Goal: Task Accomplishment & Management: Complete application form

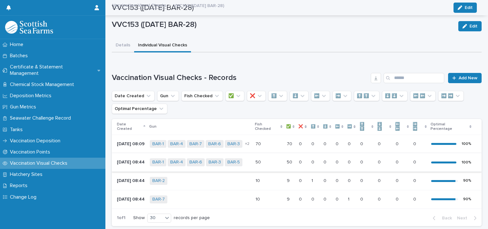
scroll to position [50, 0]
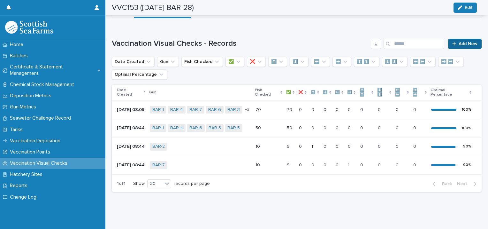
click at [461, 42] on span "Add New" at bounding box center [468, 44] width 19 height 4
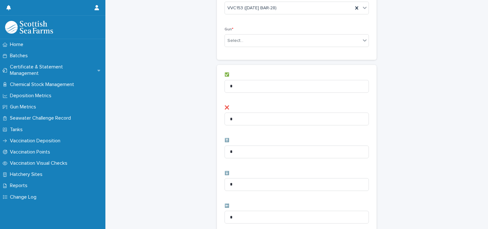
scroll to position [18, 0]
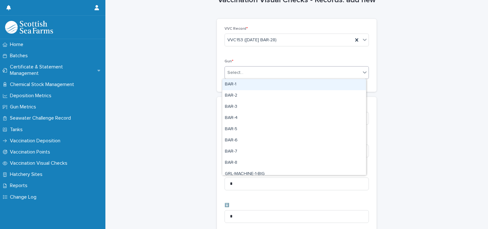
click at [244, 71] on input "text" at bounding box center [244, 72] width 1 height 5
click at [241, 84] on div "BAR-1" at bounding box center [294, 84] width 144 height 11
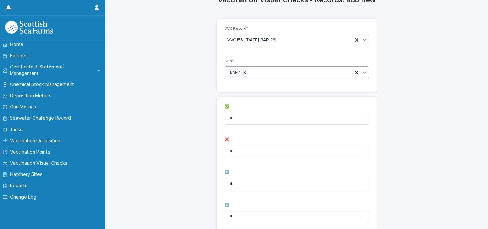
click at [259, 72] on div "BAR-1" at bounding box center [289, 72] width 128 height 11
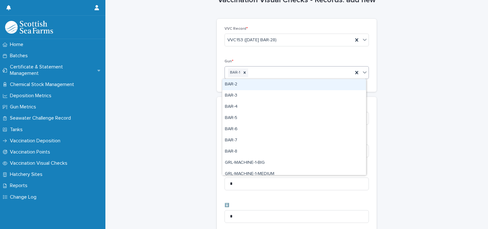
drag, startPoint x: 248, startPoint y: 85, endPoint x: 256, endPoint y: 82, distance: 8.5
click at [249, 85] on div "BAR-2" at bounding box center [294, 84] width 144 height 11
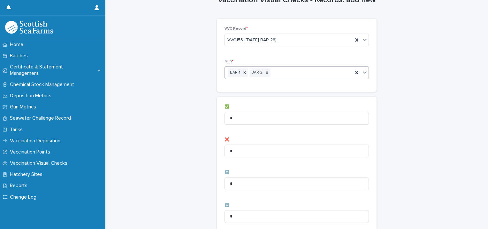
click at [279, 70] on div "BAR-1 BAR-2" at bounding box center [289, 72] width 128 height 11
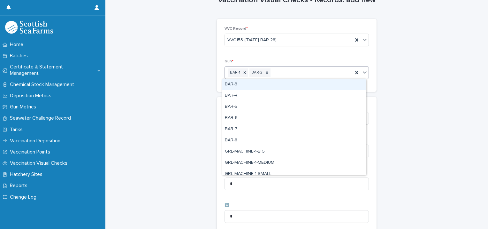
drag, startPoint x: 260, startPoint y: 86, endPoint x: 268, endPoint y: 84, distance: 7.8
click at [261, 86] on div "BAR-3" at bounding box center [294, 84] width 144 height 11
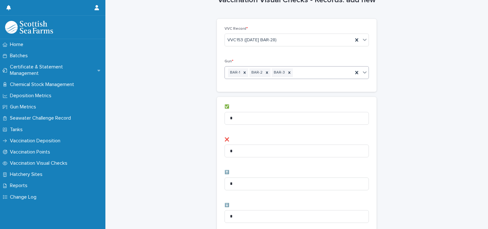
click at [301, 73] on div "BAR-1 BAR-2 BAR-3" at bounding box center [289, 72] width 128 height 11
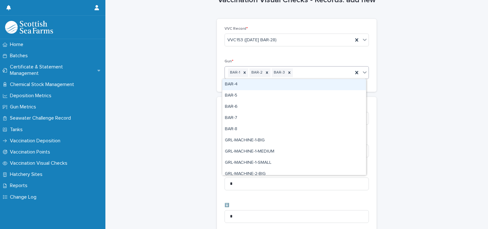
click at [281, 87] on div "BAR-4" at bounding box center [294, 84] width 144 height 11
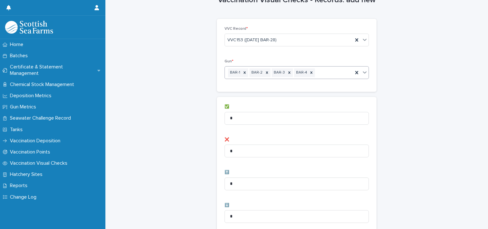
click at [320, 72] on div "BAR-1 BAR-2 BAR-3 BAR-4" at bounding box center [289, 72] width 128 height 11
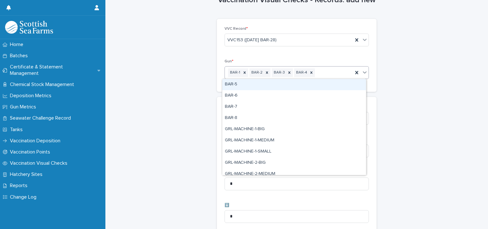
drag, startPoint x: 298, startPoint y: 88, endPoint x: 302, endPoint y: 87, distance: 4.2
click at [299, 88] on div "BAR-5" at bounding box center [294, 84] width 144 height 11
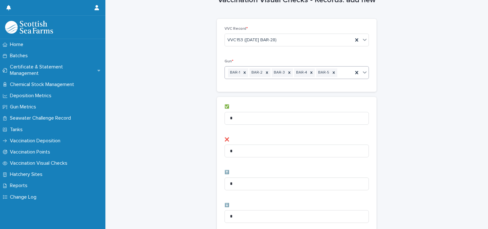
click at [340, 73] on div "BAR-1 BAR-2 BAR-3 BAR-4 BAR-5" at bounding box center [289, 72] width 128 height 11
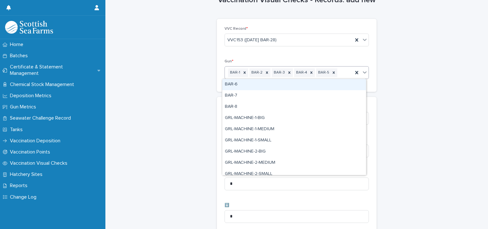
click at [306, 86] on div "BAR-6" at bounding box center [294, 84] width 144 height 11
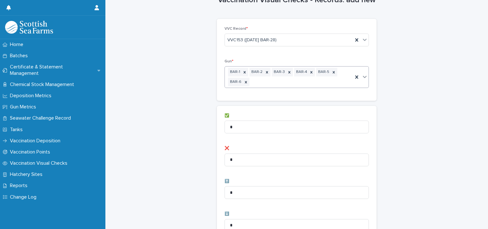
click at [298, 81] on div "BAR-1 BAR-2 BAR-3 BAR-4 BAR-5 BAR-6" at bounding box center [289, 76] width 128 height 21
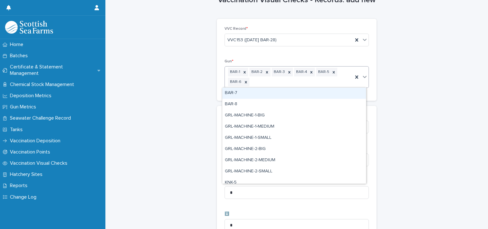
click at [259, 94] on div "BAR-7" at bounding box center [294, 93] width 144 height 11
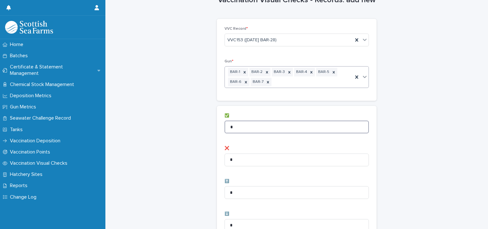
drag, startPoint x: 236, startPoint y: 125, endPoint x: 217, endPoint y: 121, distance: 18.9
click at [225, 123] on input "*" at bounding box center [297, 126] width 144 height 13
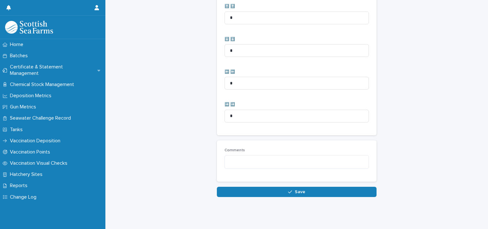
scroll to position [328, 0]
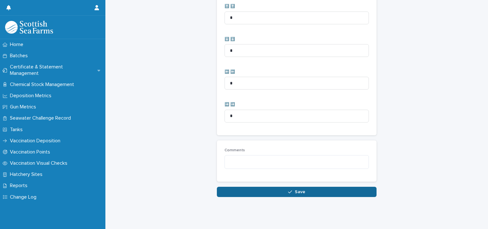
type input "**"
click at [284, 187] on button "Save" at bounding box center [297, 192] width 160 height 10
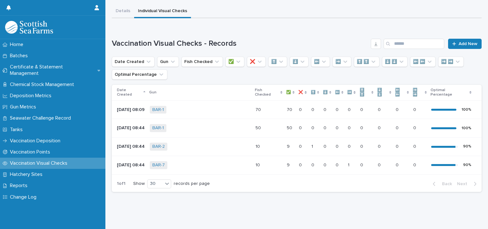
scroll to position [50, 0]
